Goal: Answer question/provide support

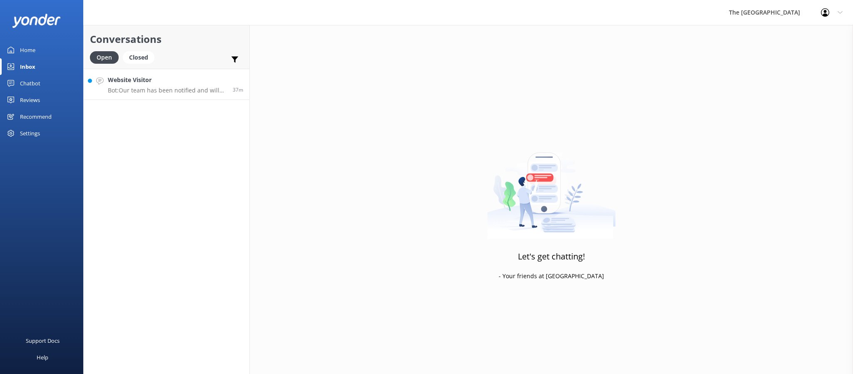
click at [145, 82] on h4 "Website Visitor" at bounding box center [167, 79] width 119 height 9
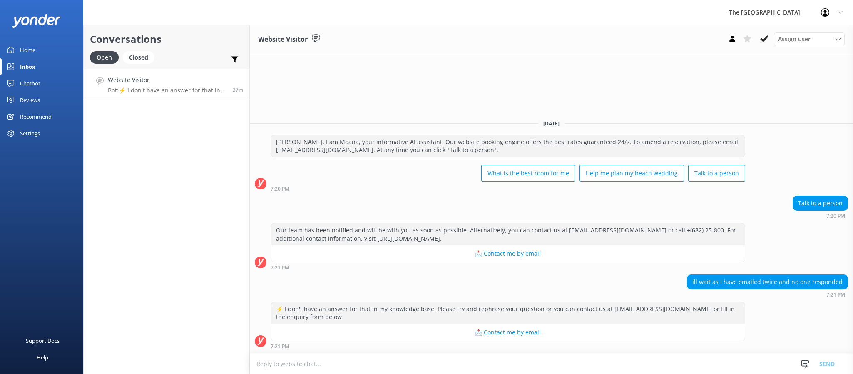
click at [555, 279] on div "ill wait as I have emailed twice and no one responded 7:21 PM" at bounding box center [552, 286] width 604 height 23
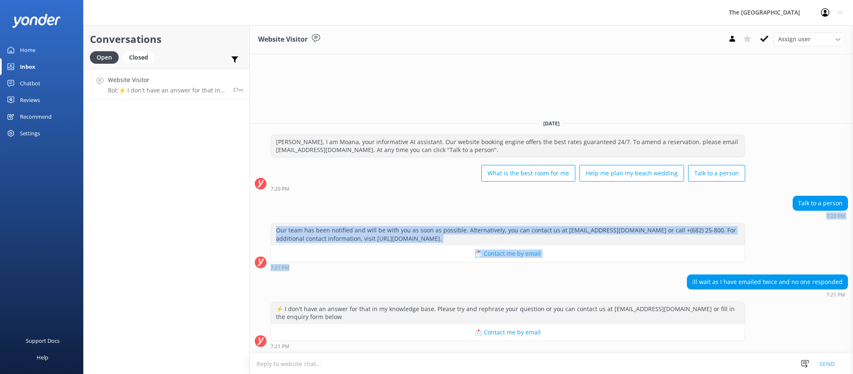
drag, startPoint x: 527, startPoint y: 233, endPoint x: 286, endPoint y: 158, distance: 252.6
click at [302, 164] on div "[DATE] [PERSON_NAME], I am Moana, your informative AI assistant. Our website bo…" at bounding box center [552, 232] width 604 height 241
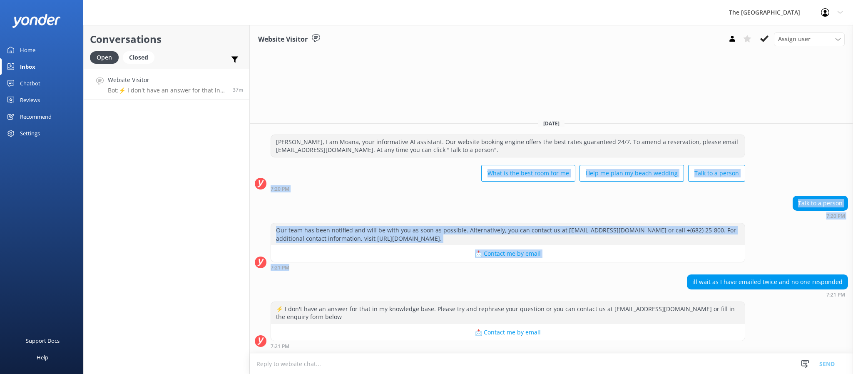
click at [364, 202] on div "Talk to a person 7:20 PM" at bounding box center [552, 207] width 604 height 23
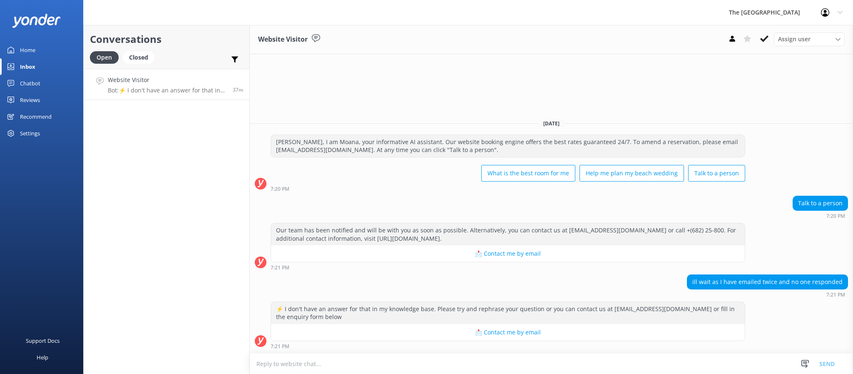
click at [401, 288] on div "ill wait as I have emailed twice and no one responded 7:21 PM" at bounding box center [552, 286] width 604 height 23
click at [182, 254] on div "Conversations Open Closed Important Assigned to me Unassigned Website Visitor B…" at bounding box center [166, 199] width 167 height 349
click at [163, 80] on h4 "Website Visitor" at bounding box center [167, 79] width 119 height 9
click at [146, 60] on div "Closed" at bounding box center [139, 57] width 32 height 12
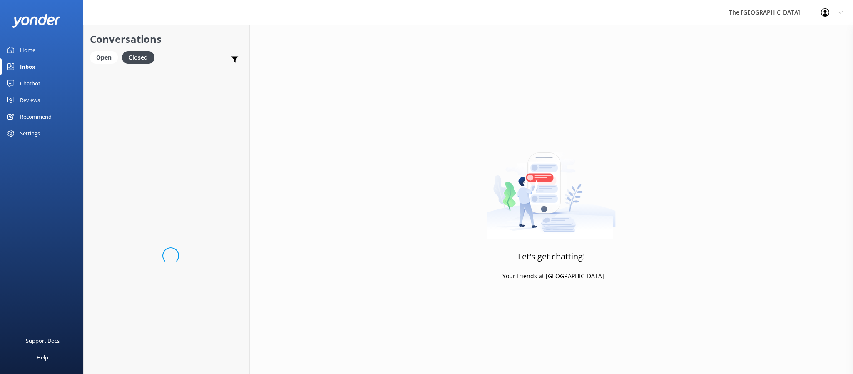
click at [103, 49] on div "Conversations Open Closed Important Assigned to me Unassigned" at bounding box center [167, 47] width 166 height 44
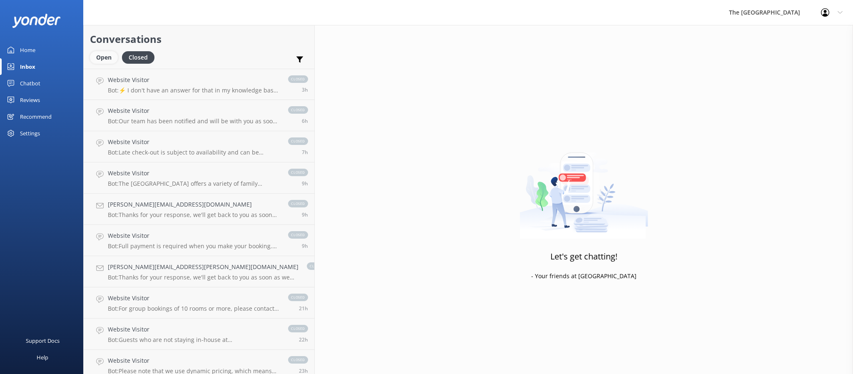
click at [108, 60] on div "Open" at bounding box center [104, 57] width 28 height 12
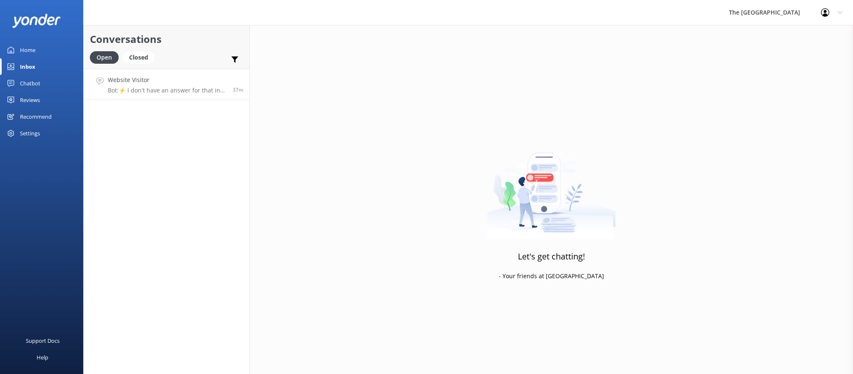
click at [145, 81] on h4 "Website Visitor" at bounding box center [167, 79] width 119 height 9
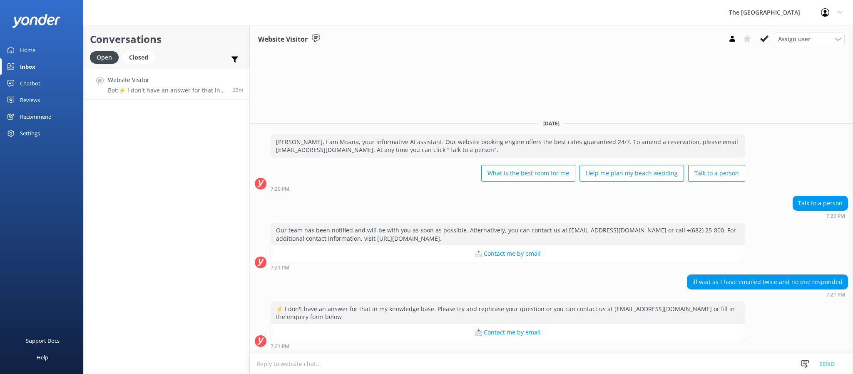
click at [384, 350] on div "⚡ I don't have an answer for that in my knowledge base. Please try and rephrase…" at bounding box center [552, 328] width 604 height 52
